Goal: Task Accomplishment & Management: Manage account settings

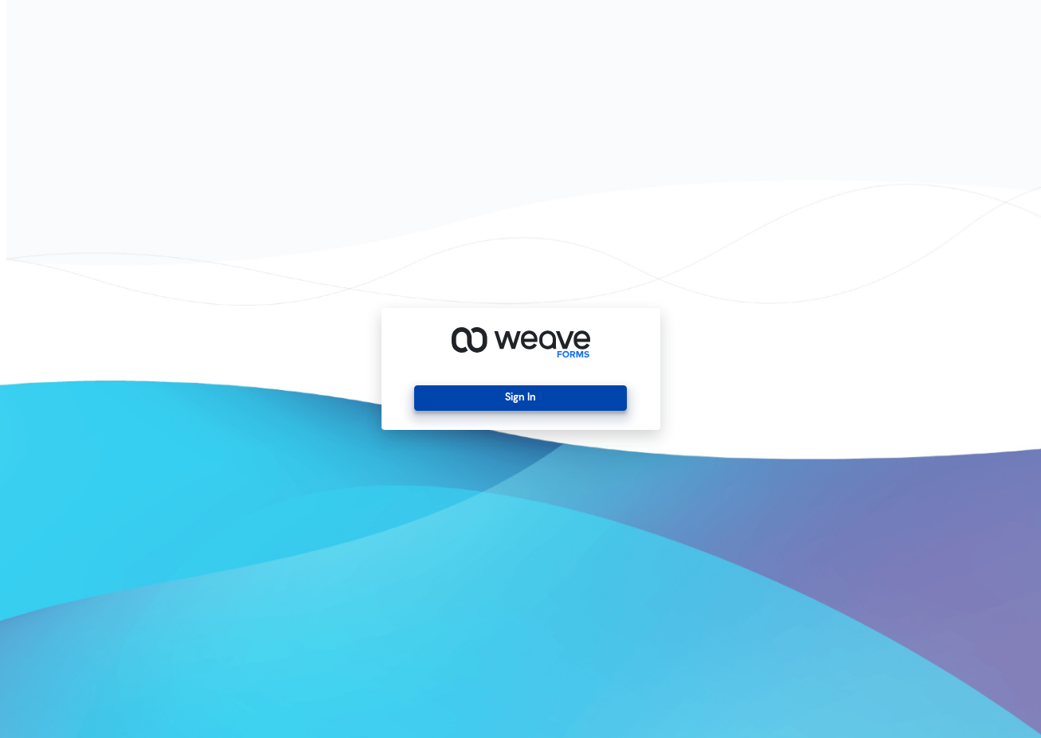
click at [542, 401] on button "Sign In" at bounding box center [520, 397] width 213 height 25
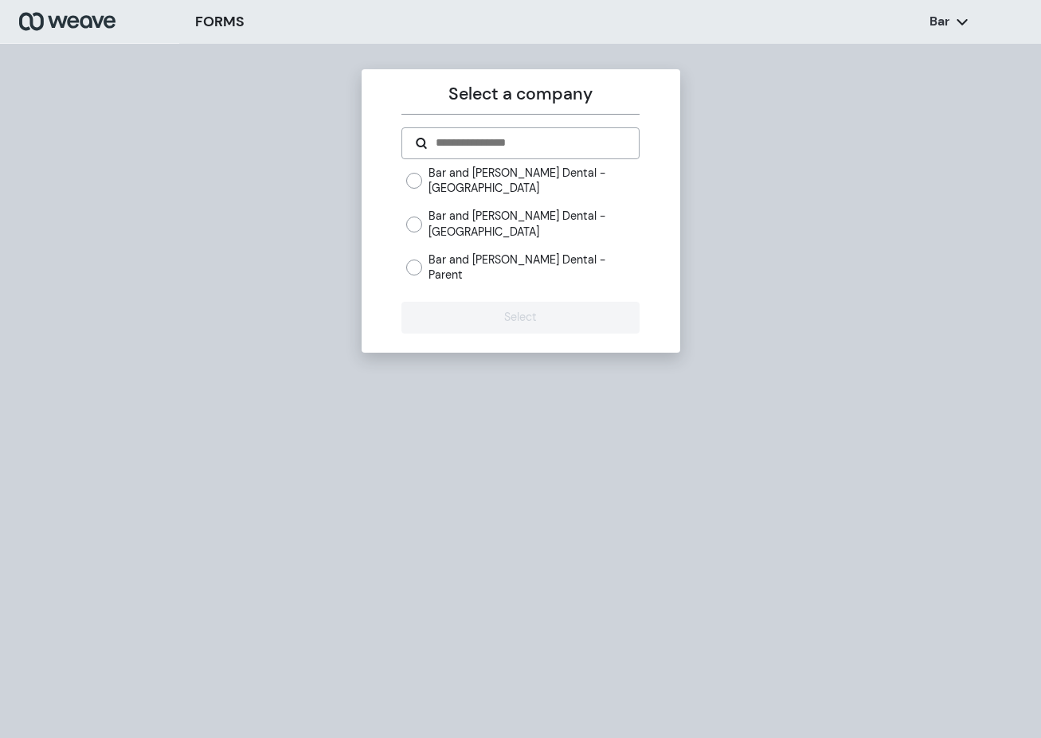
click at [568, 224] on label "Bar and Smith Dental - York Ave" at bounding box center [533, 224] width 211 height 30
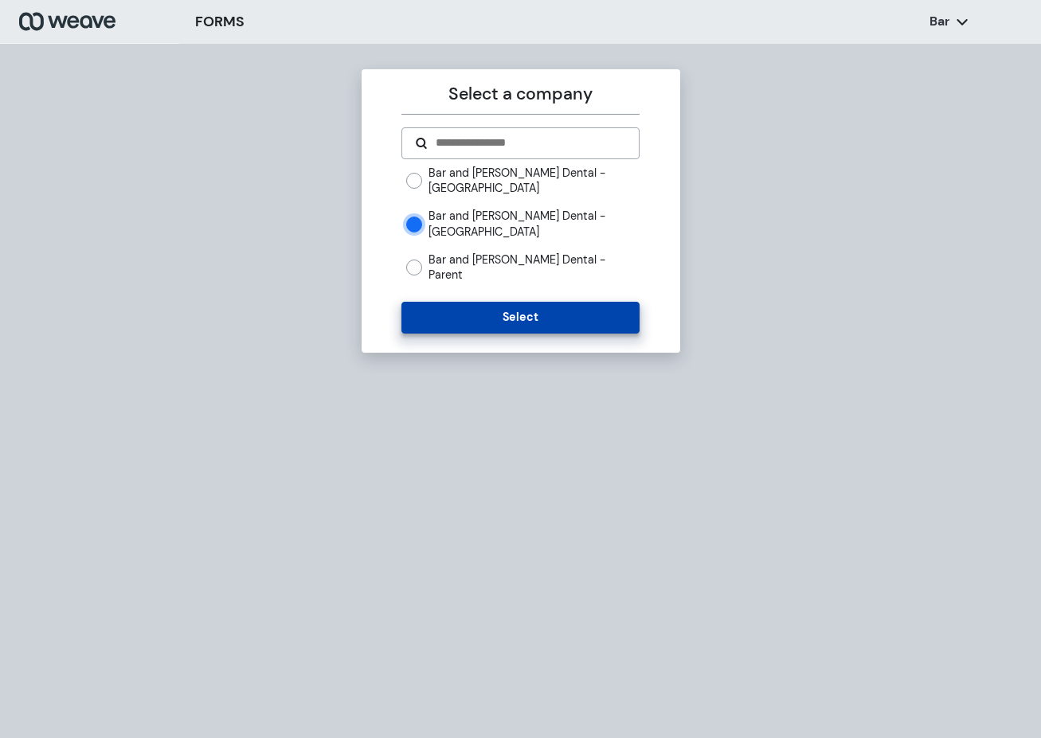
click at [550, 302] on button "Select" at bounding box center [520, 318] width 238 height 32
